Goal: Information Seeking & Learning: Learn about a topic

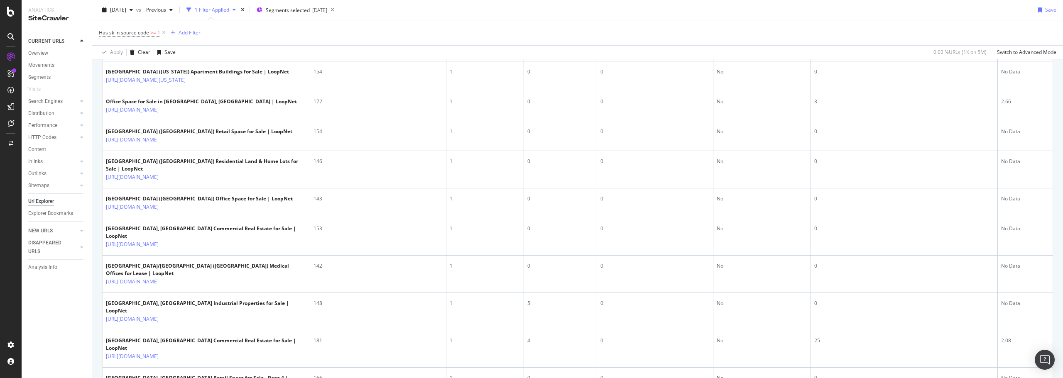
scroll to position [332, 0]
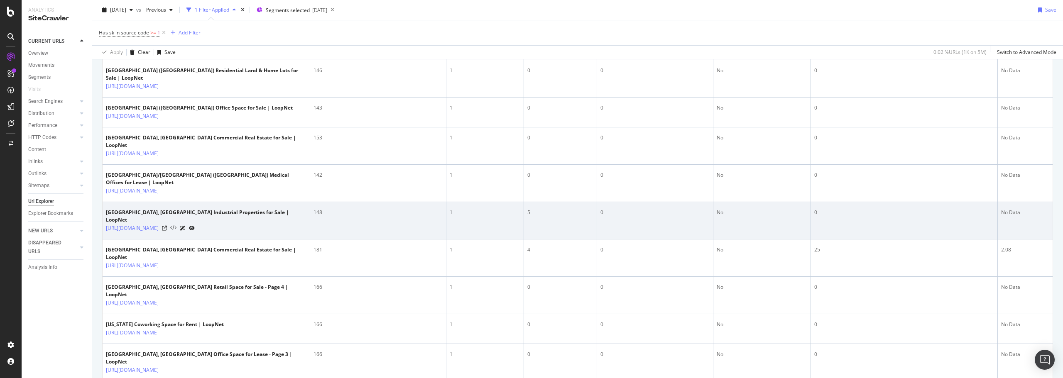
click at [177, 231] on icon at bounding box center [173, 229] width 6 height 6
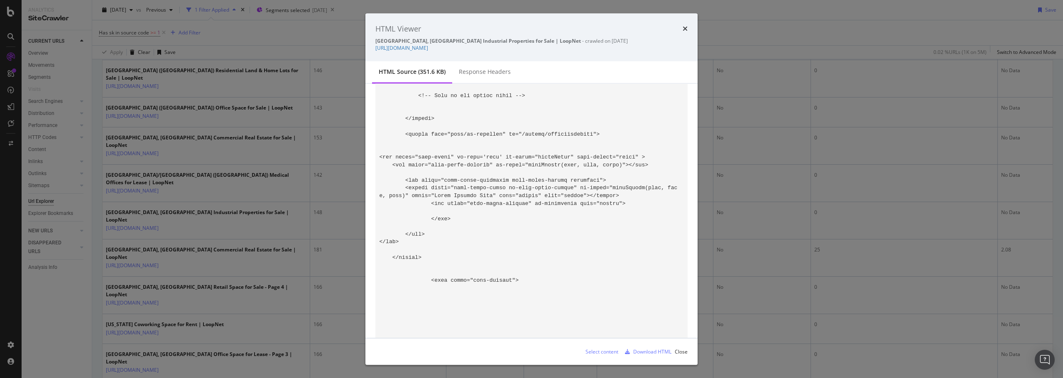
scroll to position [51310, 0]
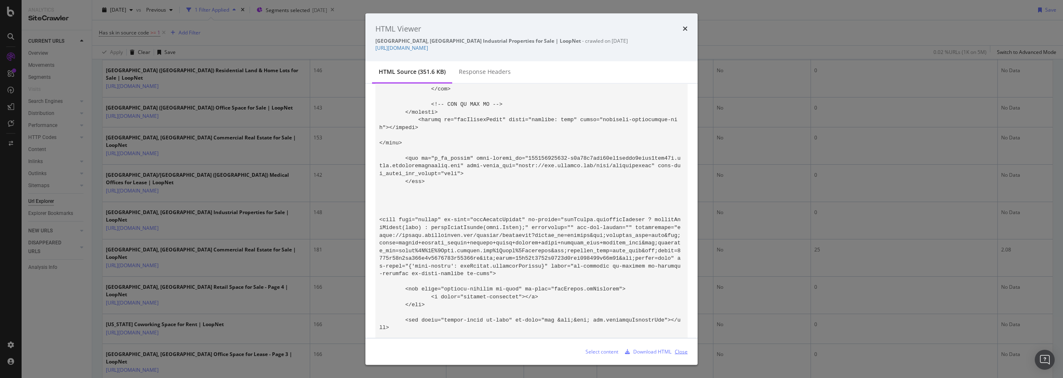
click at [682, 353] on div "Close" at bounding box center [681, 351] width 13 height 7
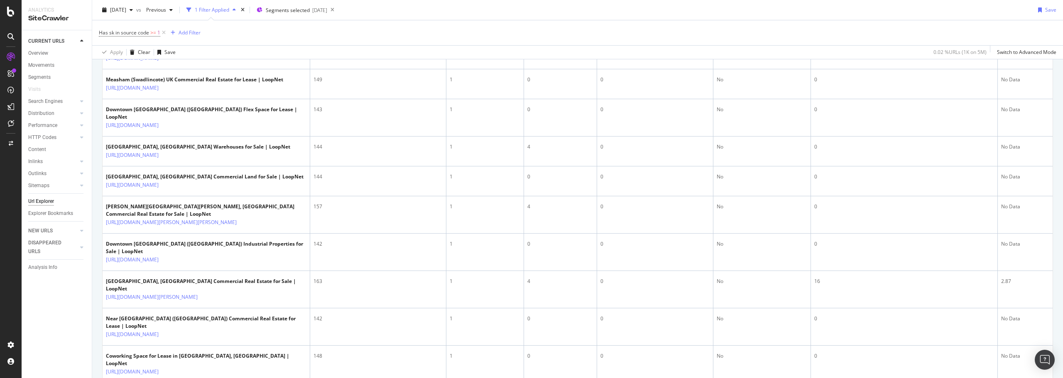
scroll to position [665, 0]
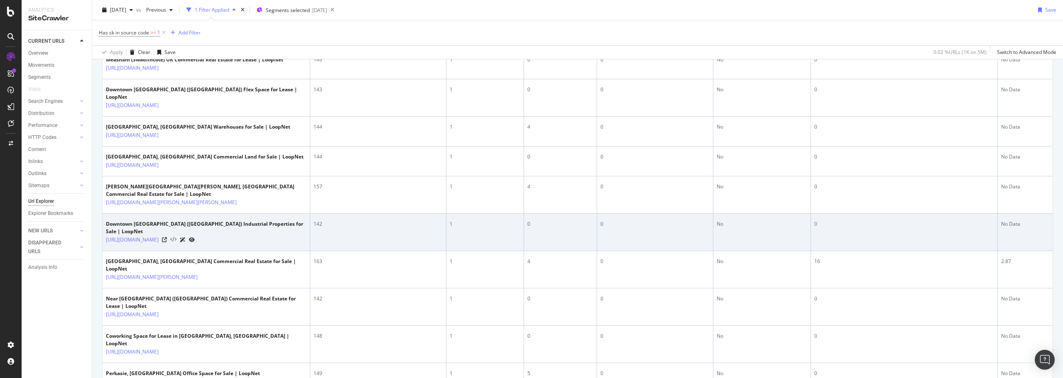
click at [177, 243] on icon at bounding box center [173, 240] width 6 height 6
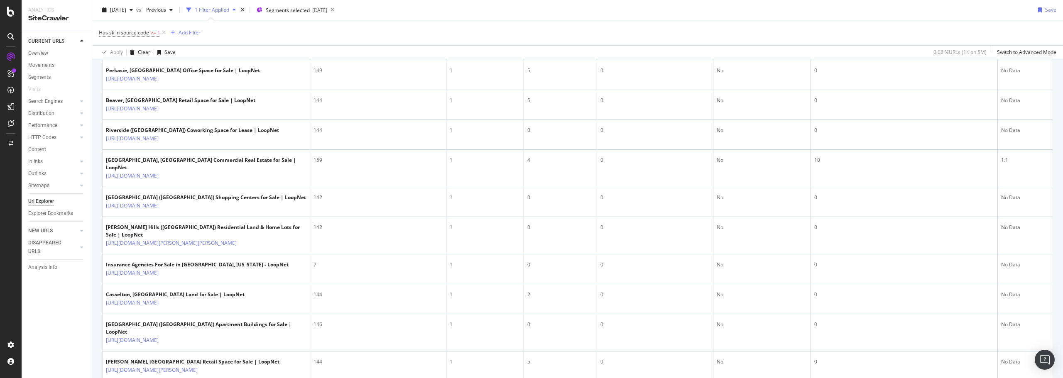
scroll to position [997, 0]
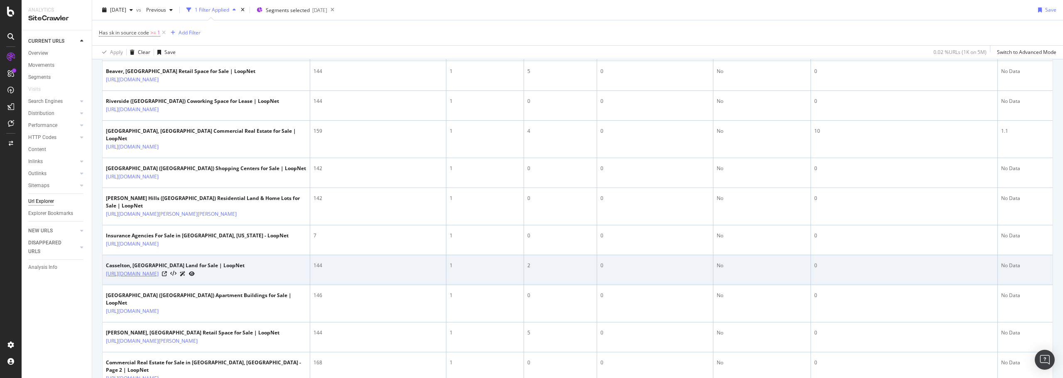
click at [159, 278] on link "[URL][DOMAIN_NAME]" at bounding box center [132, 274] width 53 height 8
click at [177, 277] on icon at bounding box center [173, 274] width 6 height 6
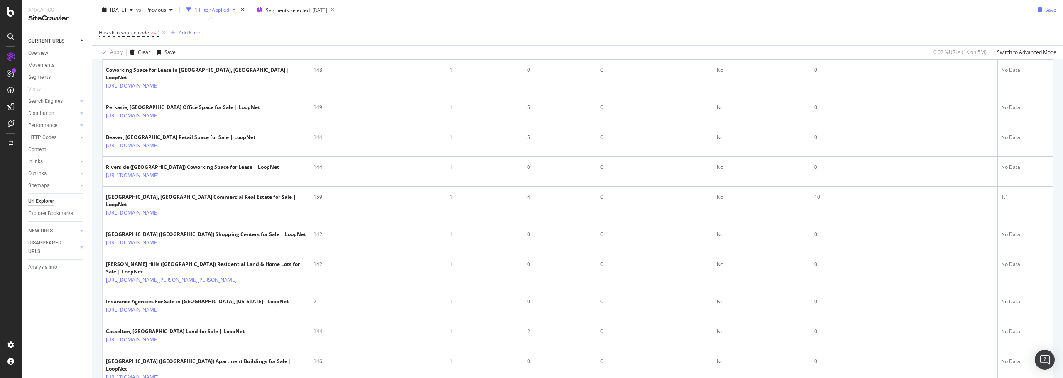
scroll to position [0, 0]
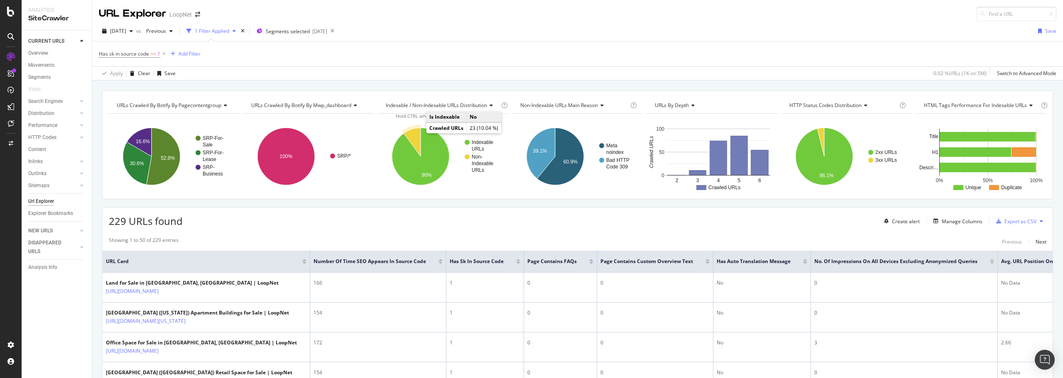
drag, startPoint x: 418, startPoint y: 326, endPoint x: 418, endPoint y: 133, distance: 192.7
click at [147, 55] on span "Has sk in source code" at bounding box center [124, 53] width 50 height 7
click at [103, 53] on icon at bounding box center [104, 53] width 2 height 5
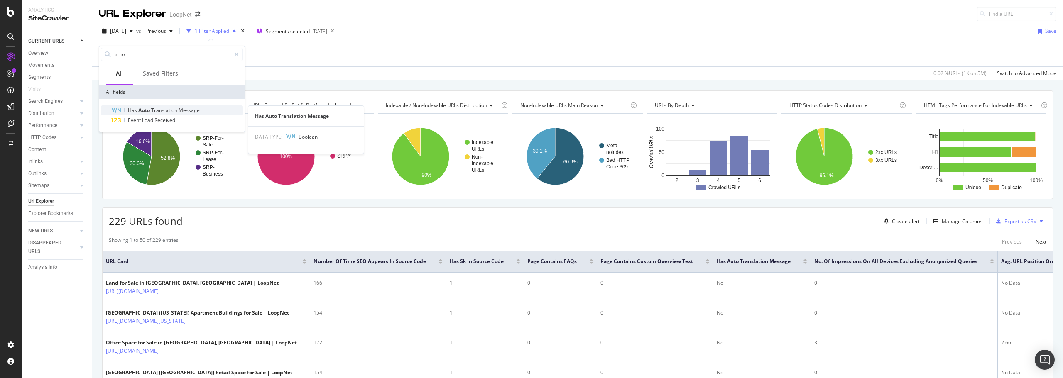
type input "auto"
click at [163, 109] on span "Translation" at bounding box center [164, 110] width 27 height 7
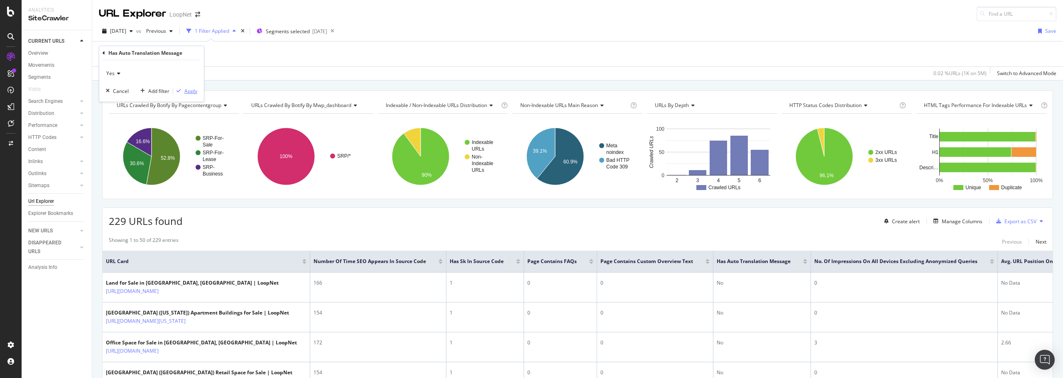
click at [189, 92] on div "Apply" at bounding box center [190, 91] width 13 height 7
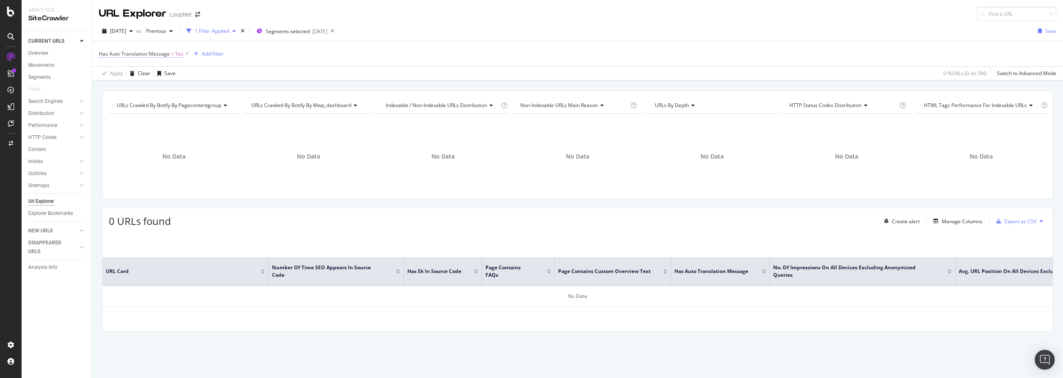
click at [171, 53] on span "=" at bounding box center [172, 53] width 3 height 7
click at [103, 53] on icon at bounding box center [104, 53] width 2 height 5
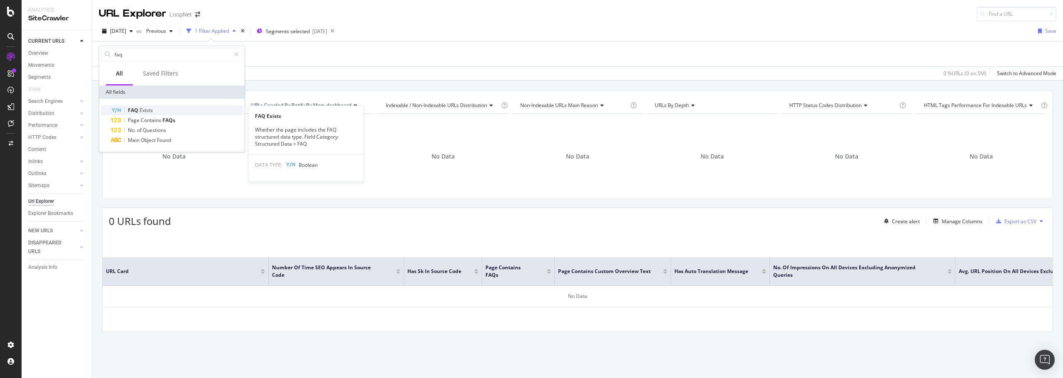
type input "faq"
click at [157, 109] on div "FAQ Exists" at bounding box center [177, 110] width 132 height 10
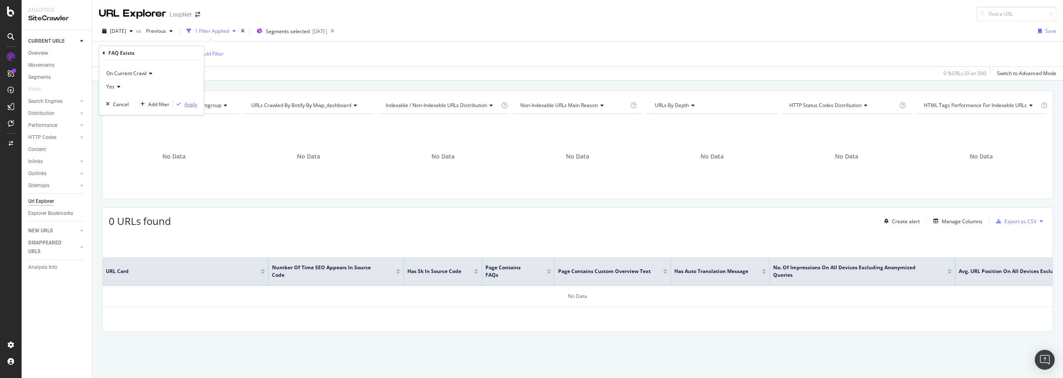
click at [190, 105] on div "Apply" at bounding box center [190, 104] width 13 height 7
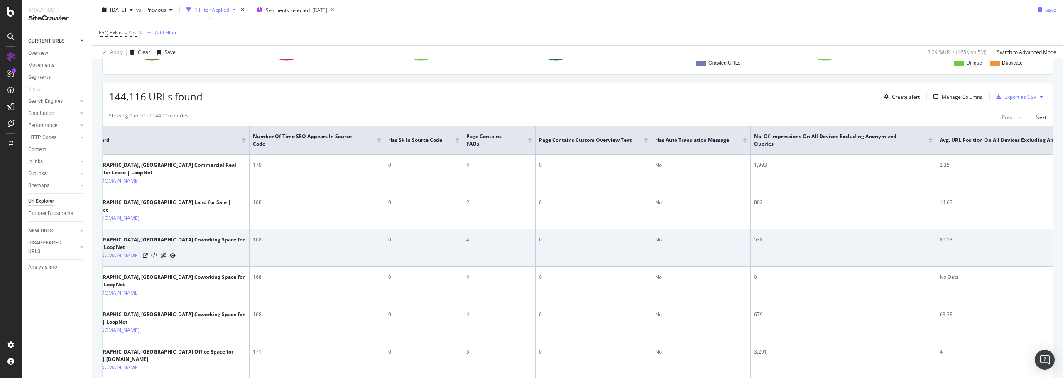
scroll to position [0, 90]
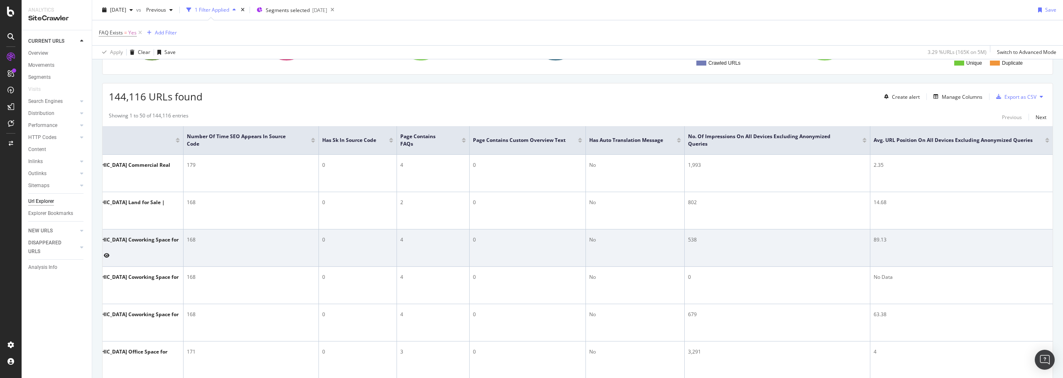
drag, startPoint x: 813, startPoint y: 258, endPoint x: 886, endPoint y: 256, distance: 73.5
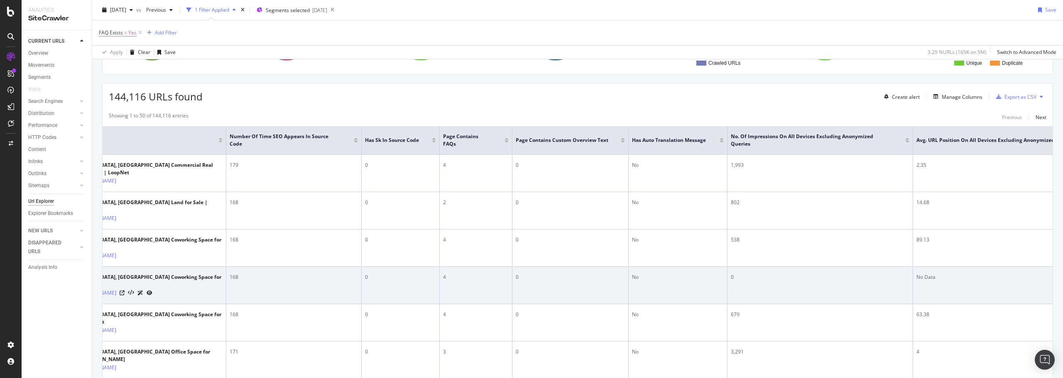
scroll to position [0, 0]
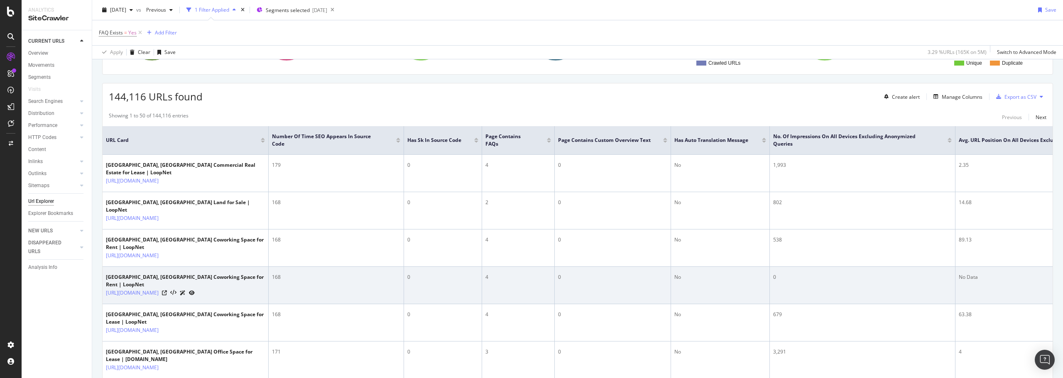
drag, startPoint x: 814, startPoint y: 290, endPoint x: 692, endPoint y: 292, distance: 122.5
click at [167, 291] on icon at bounding box center [164, 293] width 5 height 5
